Goal: Task Accomplishment & Management: Use online tool/utility

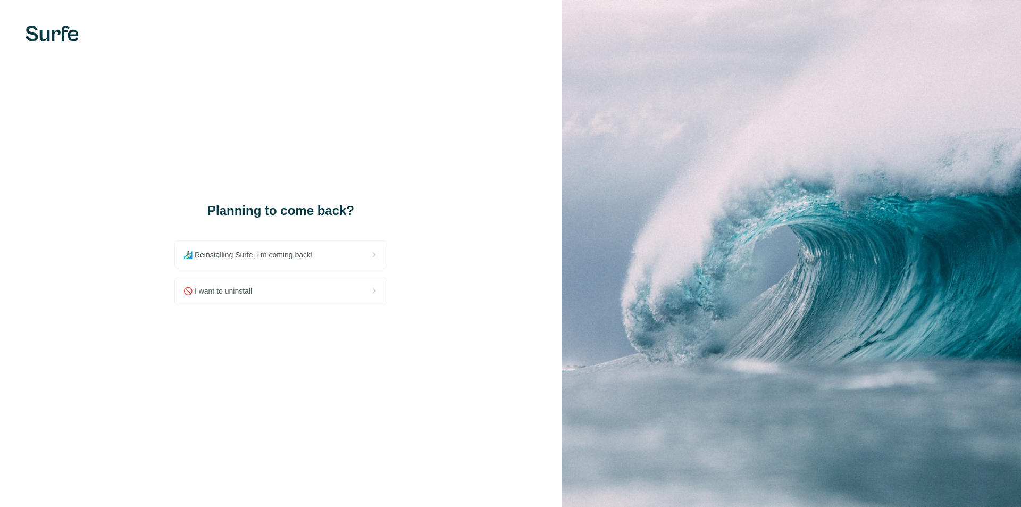
click at [240, 264] on div "🏄🏻‍♂️ Reinstalling Surfe, I'm coming back!" at bounding box center [281, 255] width 212 height 28
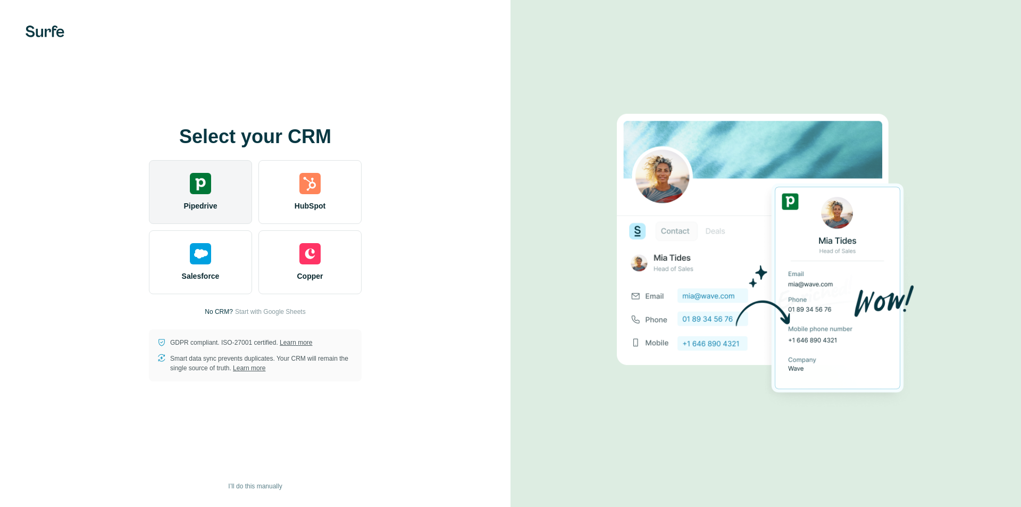
click at [201, 186] on img at bounding box center [200, 183] width 21 height 21
